Goal: Information Seeking & Learning: Learn about a topic

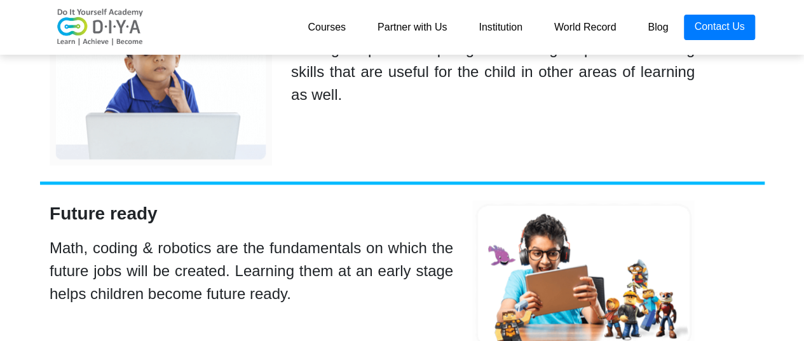
scroll to position [3336, 0]
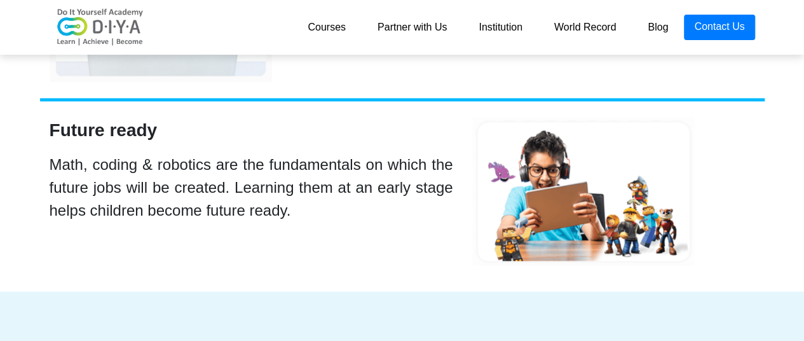
click at [326, 30] on link "Courses" at bounding box center [327, 27] width 70 height 25
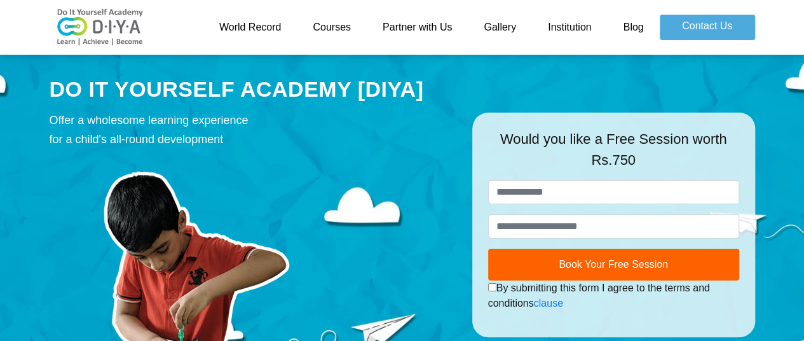
click at [327, 29] on link "Courses" at bounding box center [332, 27] width 70 height 25
